Goal: Register for event/course

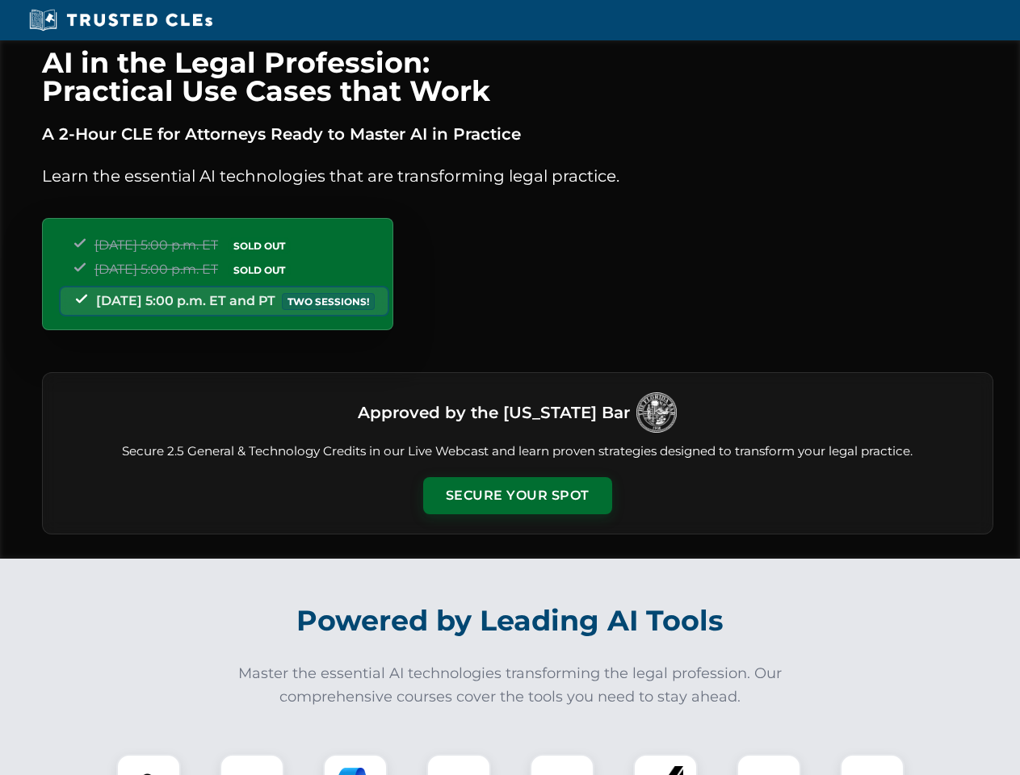
click at [517, 496] on button "Secure Your Spot" at bounding box center [517, 495] width 189 height 37
click at [149, 764] on img at bounding box center [148, 786] width 47 height 47
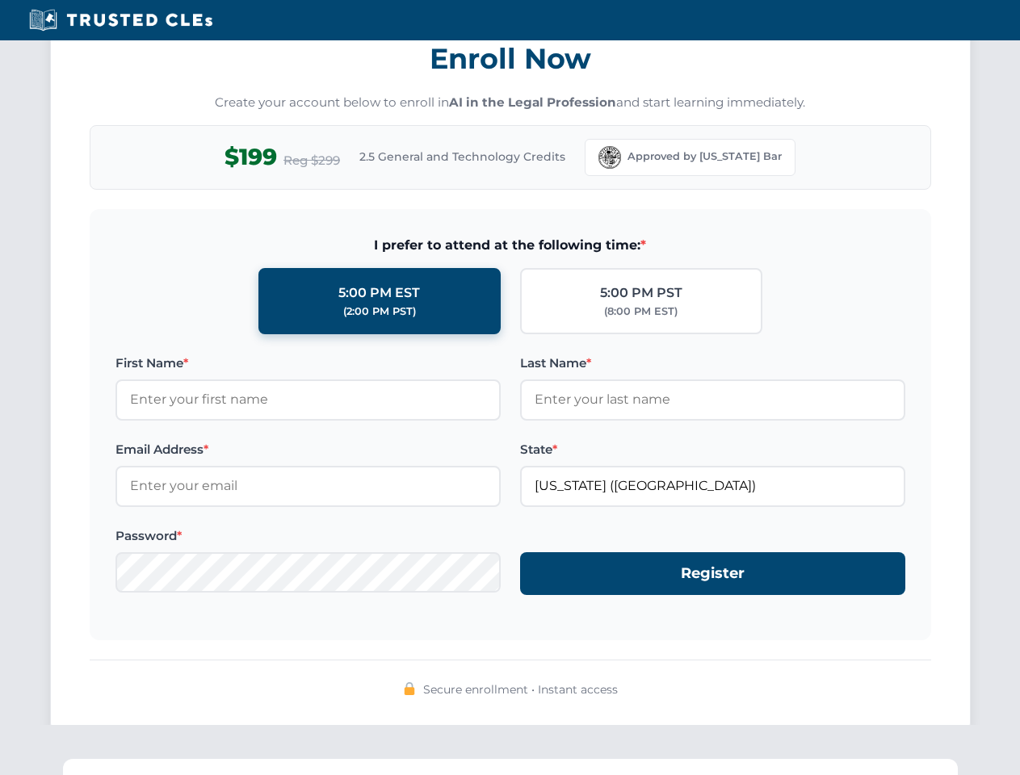
scroll to position [1585, 0]
